Goal: Information Seeking & Learning: Learn about a topic

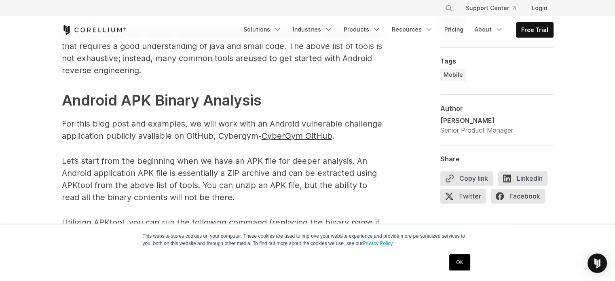
scroll to position [1163, 0]
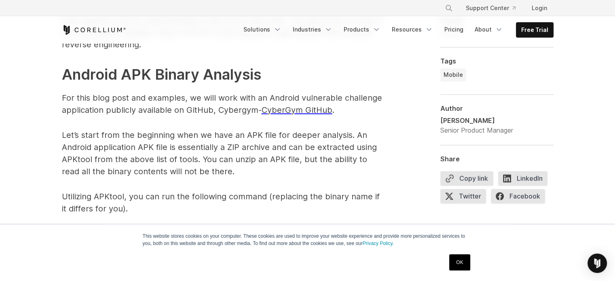
click at [202, 98] on p "For this blog post and examples, we will work with an Android vulnerable challe…" at bounding box center [224, 104] width 324 height 24
click at [194, 98] on p "For this blog post and examples, we will work with an Android vulnerable challe…" at bounding box center [224, 104] width 324 height 24
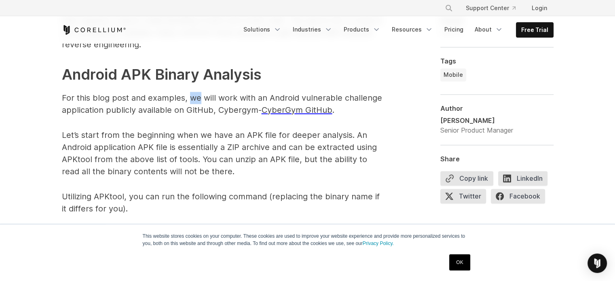
click at [194, 98] on p "For this blog post and examples, we will work with an Android vulnerable challe…" at bounding box center [224, 104] width 324 height 24
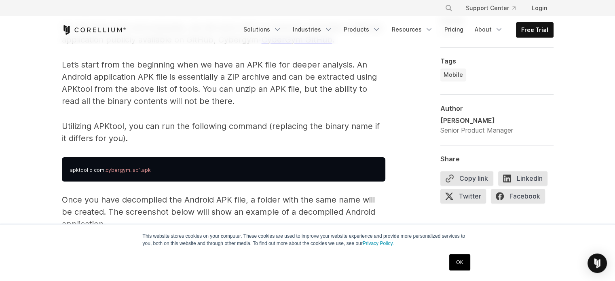
scroll to position [1239, 0]
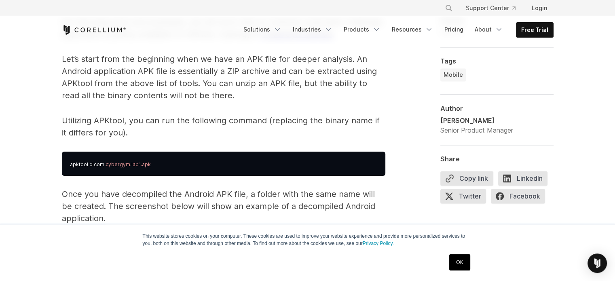
click at [178, 120] on p "Utilizing APKtool, you can run the following command (replacing the binary name…" at bounding box center [224, 126] width 324 height 24
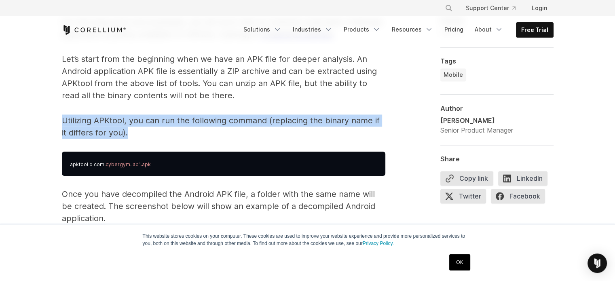
click at [178, 120] on p "Utilizing APKtool, you can run the following command (replacing the binary name…" at bounding box center [224, 126] width 324 height 24
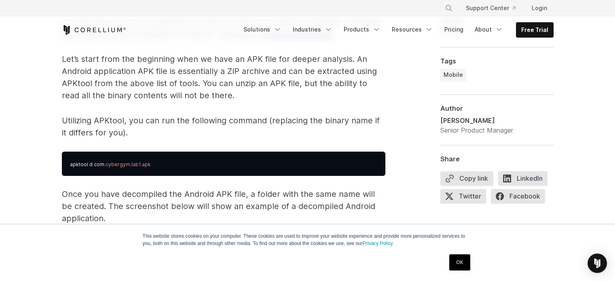
click at [224, 82] on p "Let’s start from the beginning when we have an APK file for deeper analysis. An…" at bounding box center [224, 77] width 324 height 49
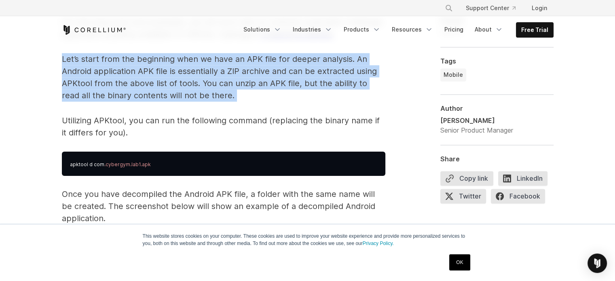
click at [224, 82] on p "Let’s start from the beginning when we have an APK file for deeper analysis. An…" at bounding box center [224, 77] width 324 height 49
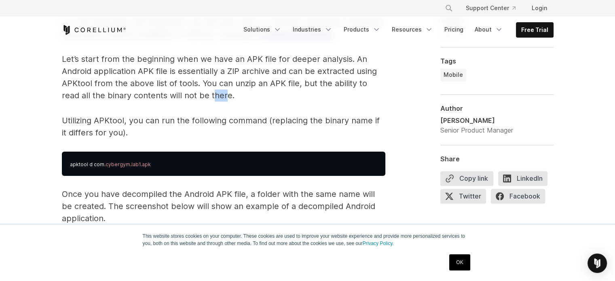
drag, startPoint x: 193, startPoint y: 95, endPoint x: 206, endPoint y: 96, distance: 13.4
click at [206, 96] on p "Let’s start from the beginning when we have an APK file for deeper analysis. An…" at bounding box center [224, 77] width 324 height 49
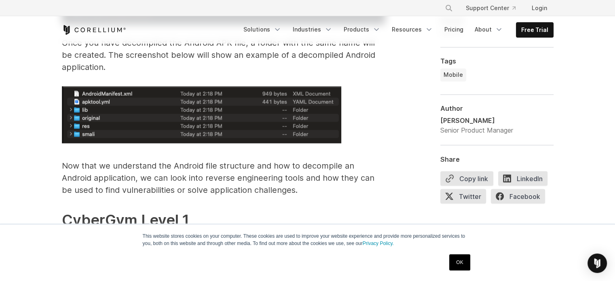
scroll to position [1392, 0]
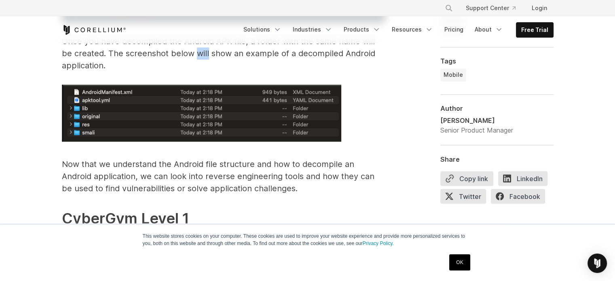
drag, startPoint x: 184, startPoint y: 54, endPoint x: 195, endPoint y: 54, distance: 10.5
click at [195, 54] on p "Once you have decompiled the Android APK file, a folder with the same name will…" at bounding box center [224, 53] width 324 height 36
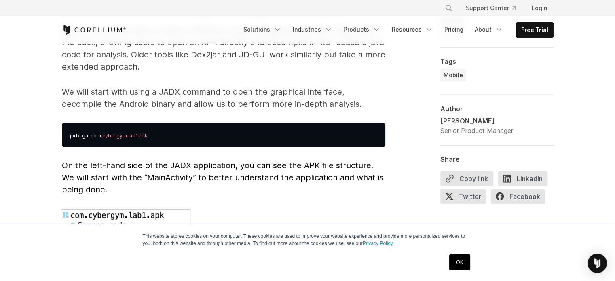
scroll to position [2121, 0]
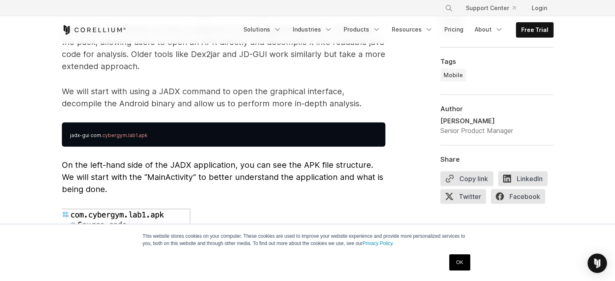
click at [256, 85] on p "We will start with using a JADX command to open the graphical interface, decomp…" at bounding box center [224, 97] width 324 height 24
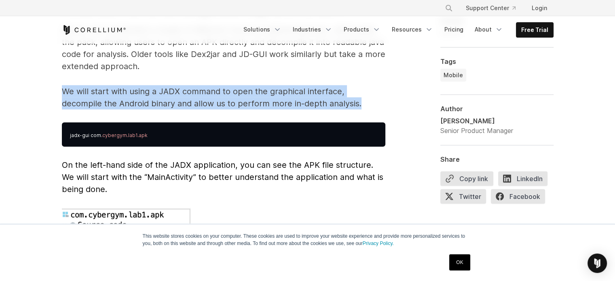
click at [256, 85] on p "We will start with using a JADX command to open the graphical interface, decomp…" at bounding box center [224, 97] width 324 height 24
click at [254, 94] on p "We will start with using a JADX command to open the graphical interface, decomp…" at bounding box center [224, 97] width 324 height 24
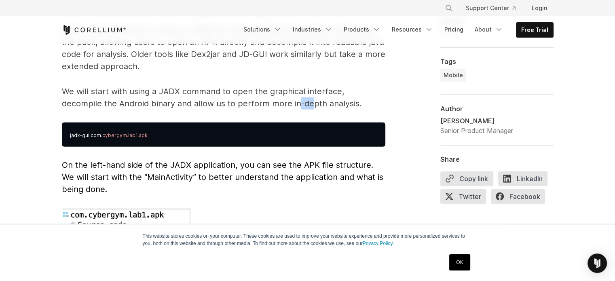
drag, startPoint x: 254, startPoint y: 94, endPoint x: 267, endPoint y: 93, distance: 13.0
click at [267, 93] on p "We will start with using a JADX command to open the graphical interface, decomp…" at bounding box center [224, 97] width 324 height 24
drag, startPoint x: 303, startPoint y: 87, endPoint x: 311, endPoint y: 91, distance: 9.8
click at [311, 91] on p "We will start with using a JADX command to open the graphical interface, decomp…" at bounding box center [224, 97] width 324 height 24
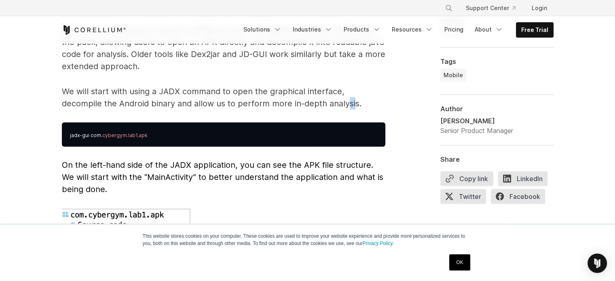
click at [311, 91] on p "We will start with using a JADX command to open the graphical interface, decomp…" at bounding box center [224, 97] width 324 height 24
drag, startPoint x: 311, startPoint y: 91, endPoint x: 298, endPoint y: 91, distance: 13.8
click at [298, 91] on p "We will start with using a JADX command to open the graphical interface, decomp…" at bounding box center [224, 97] width 324 height 24
drag, startPoint x: 298, startPoint y: 91, endPoint x: 307, endPoint y: 92, distance: 9.7
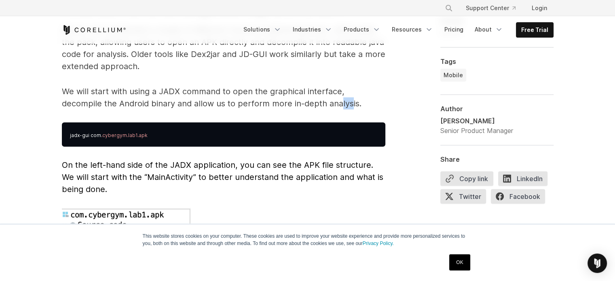
click at [307, 92] on p "We will start with using a JADX command to open the graphical interface, decomp…" at bounding box center [224, 97] width 324 height 24
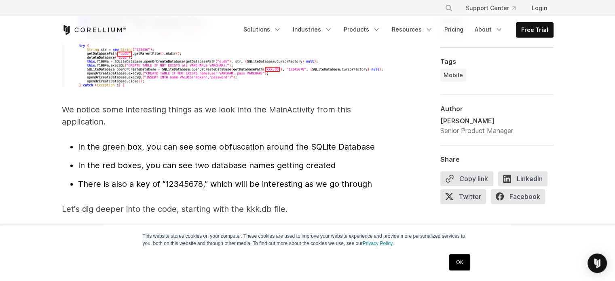
scroll to position [2550, 0]
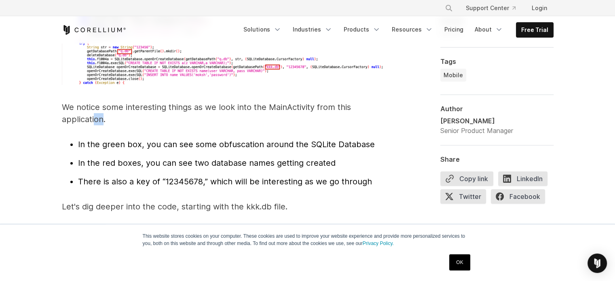
drag, startPoint x: 93, startPoint y: 106, endPoint x: 103, endPoint y: 108, distance: 10.0
click at [103, 108] on p "We notice some interesting things as we look into the MainActivity from this ap…" at bounding box center [224, 113] width 324 height 24
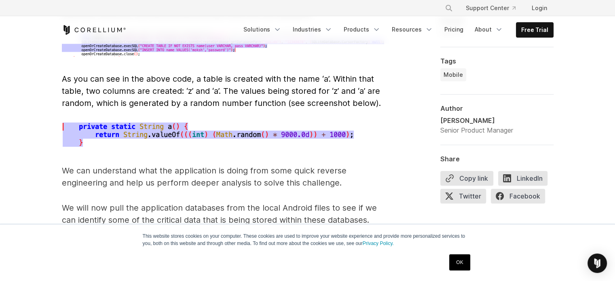
scroll to position [2908, 0]
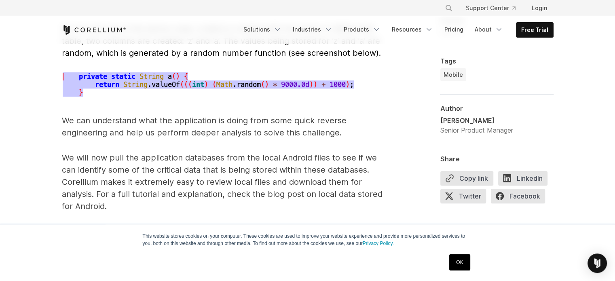
click at [159, 114] on p "We can understand what the application is doing from some quick reverse enginee…" at bounding box center [224, 126] width 324 height 24
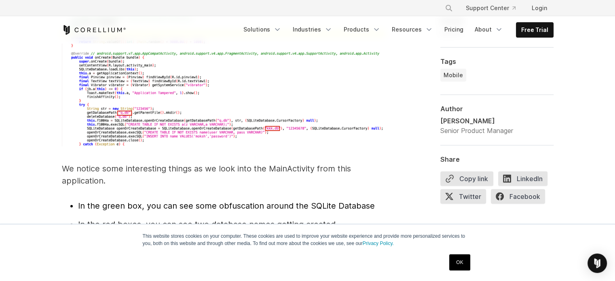
scroll to position [2490, 0]
click at [209, 162] on p "We notice some interesting things as we look into the MainActivity from this ap…" at bounding box center [224, 174] width 324 height 24
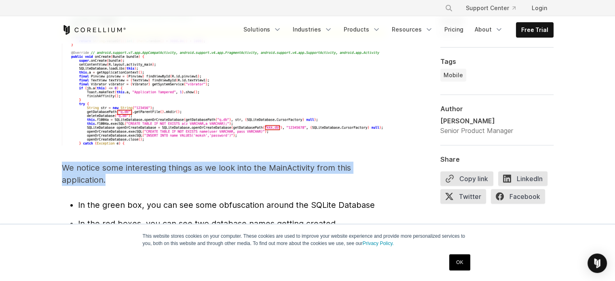
click at [209, 162] on p "We notice some interesting things as we look into the MainActivity from this ap…" at bounding box center [224, 174] width 324 height 24
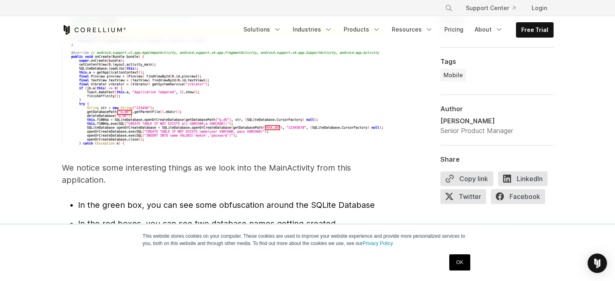
click at [259, 162] on p "We notice some interesting things as we look into the MainActivity from this ap…" at bounding box center [224, 174] width 324 height 24
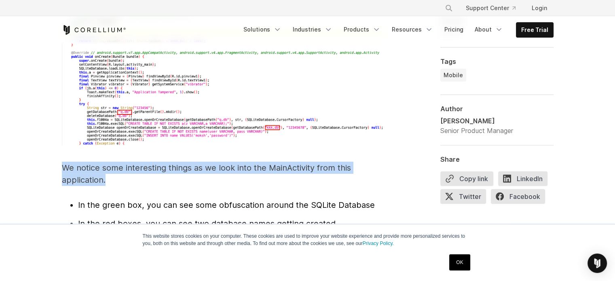
click at [259, 162] on p "We notice some interesting things as we look into the MainActivity from this ap…" at bounding box center [224, 174] width 324 height 24
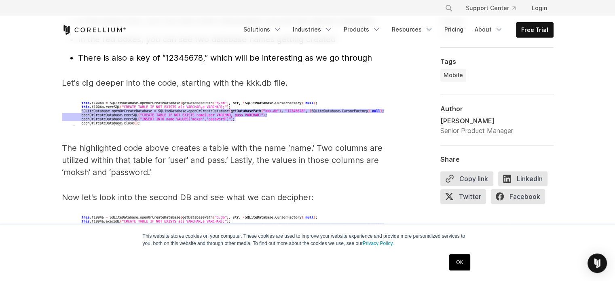
scroll to position [2675, 0]
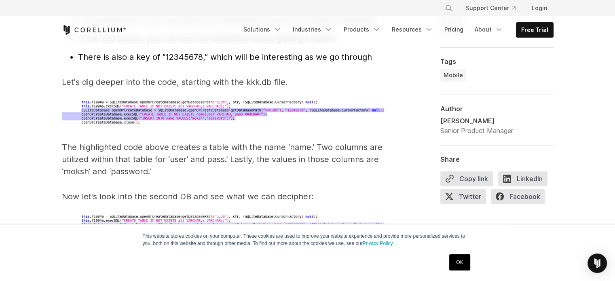
click at [252, 141] on p "The highlighted code above creates a table with the name ‘name.’ Two columns ar…" at bounding box center [224, 159] width 324 height 36
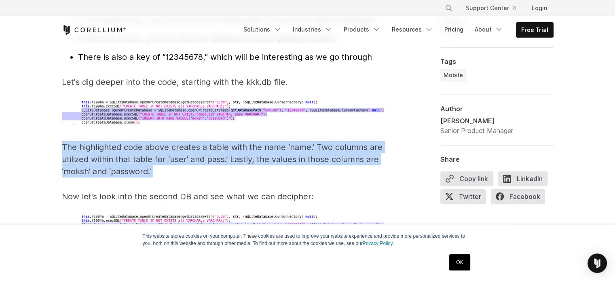
click at [252, 141] on p "The highlighted code above creates a table with the name ‘name.’ Two columns ar…" at bounding box center [224, 159] width 324 height 36
click at [207, 148] on p "The highlighted code above creates a table with the name ‘name.’ Two columns ar…" at bounding box center [224, 159] width 324 height 36
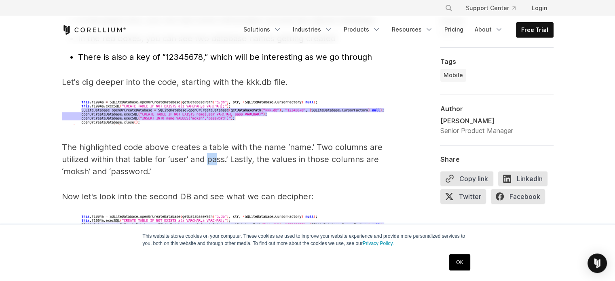
drag, startPoint x: 207, startPoint y: 148, endPoint x: 218, endPoint y: 152, distance: 11.6
click at [218, 152] on p "The highlighted code above creates a table with the name ‘name.’ Two columns ar…" at bounding box center [224, 159] width 324 height 36
click at [215, 150] on p "The highlighted code above creates a table with the name ‘name.’ Two columns ar…" at bounding box center [224, 159] width 324 height 36
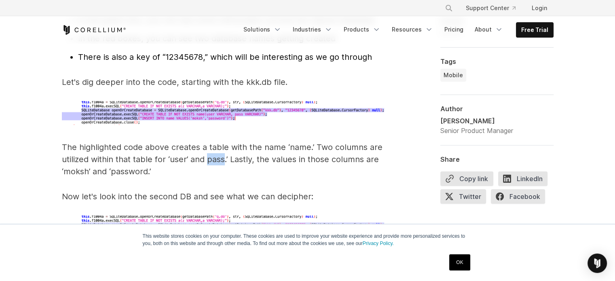
click at [215, 150] on p "The highlighted code above creates a table with the name ‘name.’ Two columns ar…" at bounding box center [224, 159] width 324 height 36
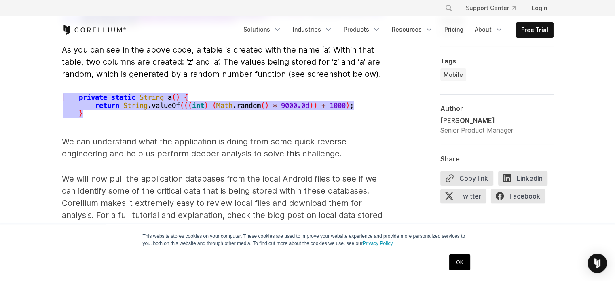
scroll to position [2888, 0]
drag, startPoint x: 246, startPoint y: 167, endPoint x: 252, endPoint y: 165, distance: 7.2
click at [252, 172] on p "We will now pull the application databases from the local Android files to see …" at bounding box center [224, 202] width 324 height 61
drag, startPoint x: 267, startPoint y: 167, endPoint x: 283, endPoint y: 167, distance: 16.2
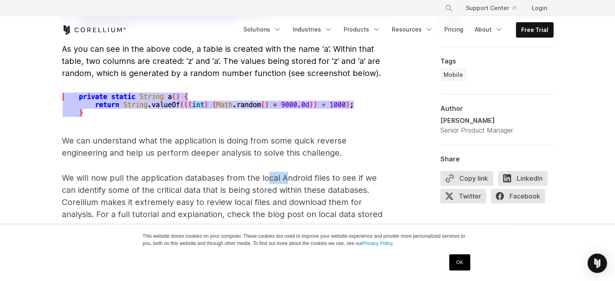
click at [283, 172] on p "We will now pull the application databases from the local Android files to see …" at bounding box center [224, 202] width 324 height 61
drag, startPoint x: 283, startPoint y: 167, endPoint x: 298, endPoint y: 168, distance: 14.7
click at [298, 172] on p "We will now pull the application databases from the local Android files to see …" at bounding box center [224, 202] width 324 height 61
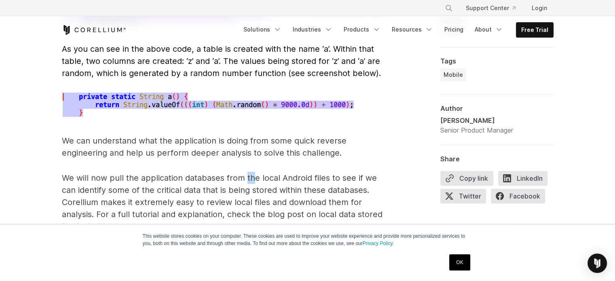
drag, startPoint x: 244, startPoint y: 167, endPoint x: 256, endPoint y: 166, distance: 11.4
click at [256, 172] on p "We will now pull the application databases from the local Android files to see …" at bounding box center [224, 202] width 324 height 61
click at [343, 172] on p "We will now pull the application databases from the local Android files to see …" at bounding box center [224, 202] width 324 height 61
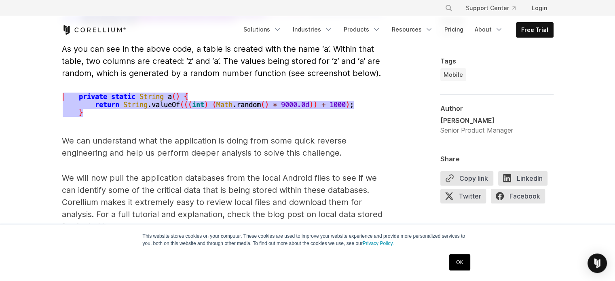
click at [228, 179] on p "We will now pull the application databases from the local Android files to see …" at bounding box center [224, 202] width 324 height 61
drag, startPoint x: 228, startPoint y: 179, endPoint x: 239, endPoint y: 178, distance: 11.4
click at [239, 178] on p "We will now pull the application databases from the local Android files to see …" at bounding box center [224, 202] width 324 height 61
drag, startPoint x: 239, startPoint y: 178, endPoint x: 253, endPoint y: 178, distance: 13.4
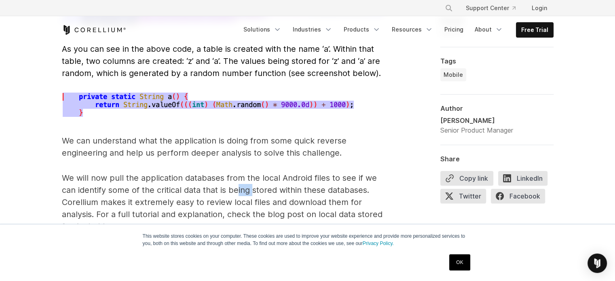
click at [253, 178] on p "We will now pull the application databases from the local Android files to see …" at bounding box center [224, 202] width 324 height 61
drag, startPoint x: 272, startPoint y: 189, endPoint x: 283, endPoint y: 188, distance: 11.4
click at [283, 188] on p "We will now pull the application databases from the local Android files to see …" at bounding box center [224, 202] width 324 height 61
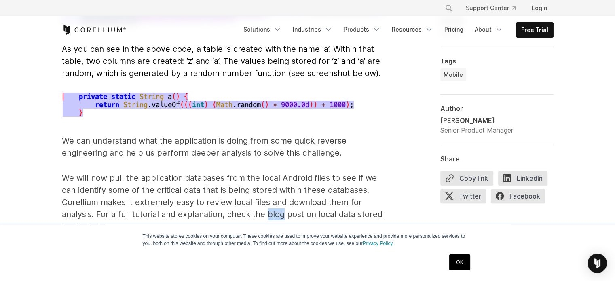
drag, startPoint x: 268, startPoint y: 203, endPoint x: 282, endPoint y: 206, distance: 14.3
click at [282, 206] on p "We will now pull the application databases from the local Android files to see …" at bounding box center [224, 202] width 324 height 61
drag, startPoint x: 206, startPoint y: 191, endPoint x: 218, endPoint y: 191, distance: 11.7
click at [218, 191] on p "We will now pull the application databases from the local Android files to see …" at bounding box center [224, 202] width 324 height 61
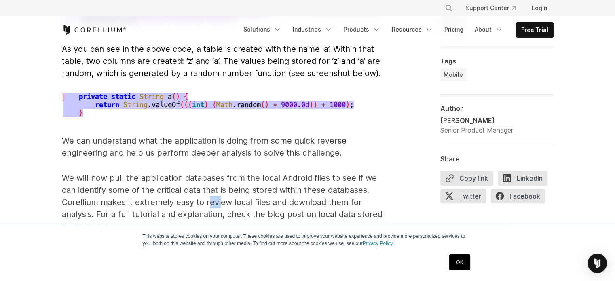
click at [218, 191] on p "We will now pull the application databases from the local Android files to see …" at bounding box center [224, 202] width 324 height 61
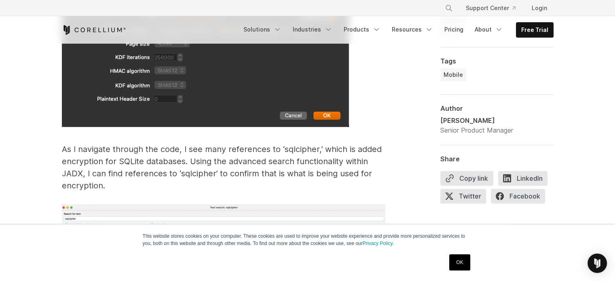
scroll to position [3289, 0]
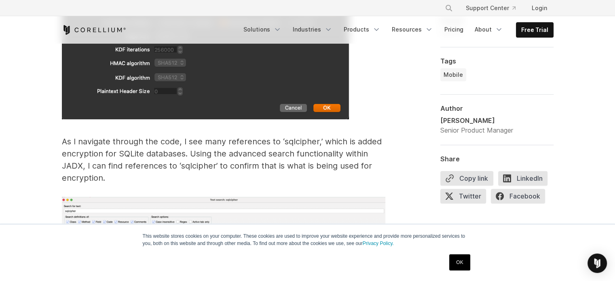
click at [221, 142] on p "As I navigate through the code, I see many references to ‘sqlcipher,’ which is …" at bounding box center [224, 160] width 324 height 49
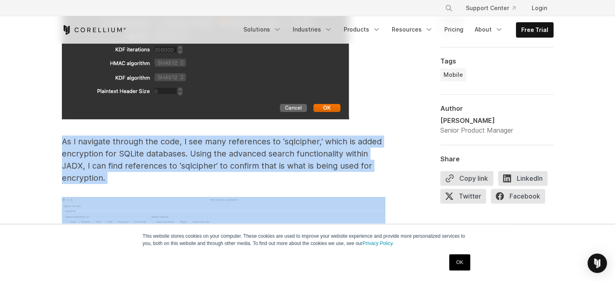
click at [221, 142] on p "As I navigate through the code, I see many references to ‘sqlcipher,’ which is …" at bounding box center [224, 160] width 324 height 49
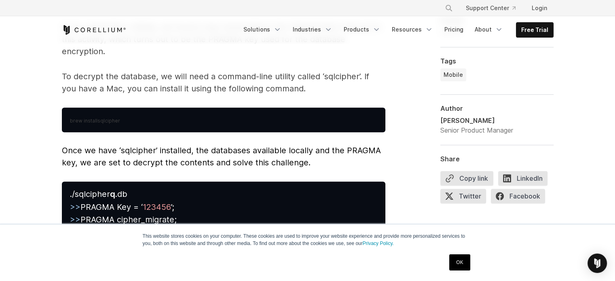
scroll to position [3673, 0]
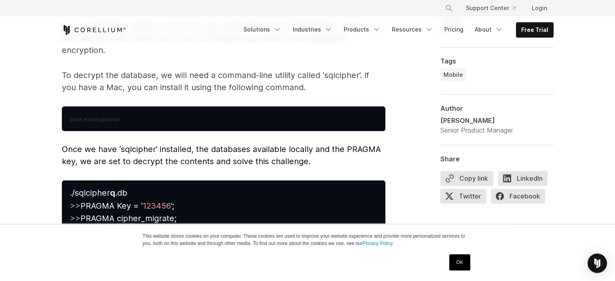
click at [263, 69] on p "To decrypt the database, we will need a command-line utility called ‘sqlcipher’…" at bounding box center [224, 81] width 324 height 24
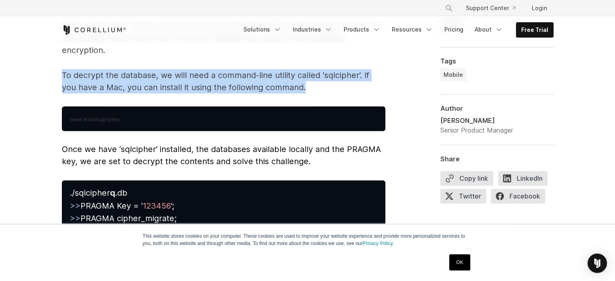
click at [263, 69] on p "To decrypt the database, we will need a command-line utility called ‘sqlcipher’…" at bounding box center [224, 81] width 324 height 24
